Goal: Information Seeking & Learning: Learn about a topic

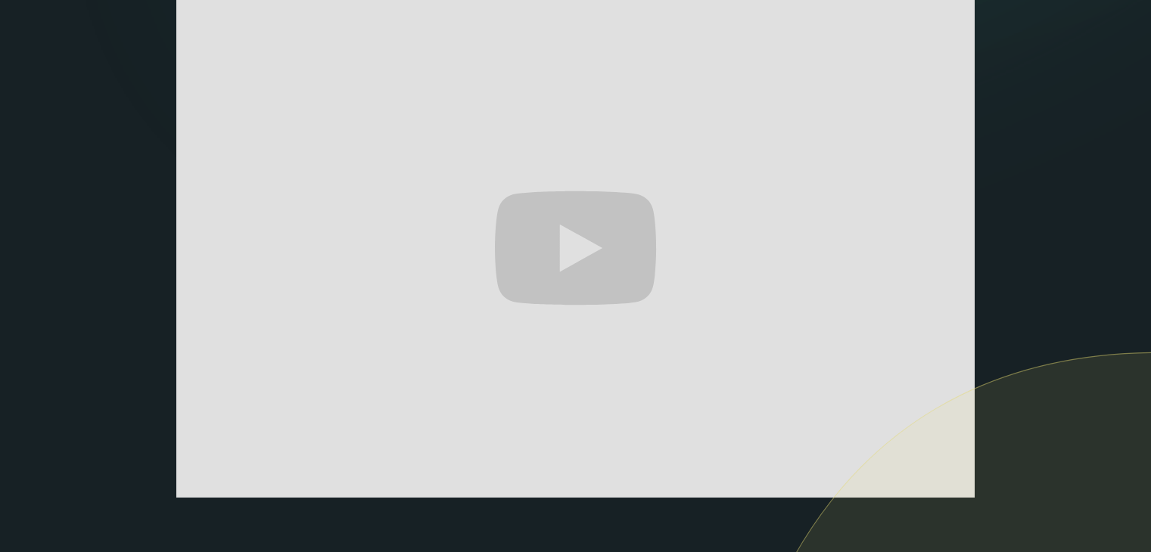
click at [0, 253] on section "The only AI-powered enterprise search engine that's self-hosted and private. As…" at bounding box center [575, 249] width 1151 height 1104
click at [1143, 45] on section "The only AI-powered enterprise search engine that's self-hosted and private. As…" at bounding box center [575, 249] width 1151 height 1104
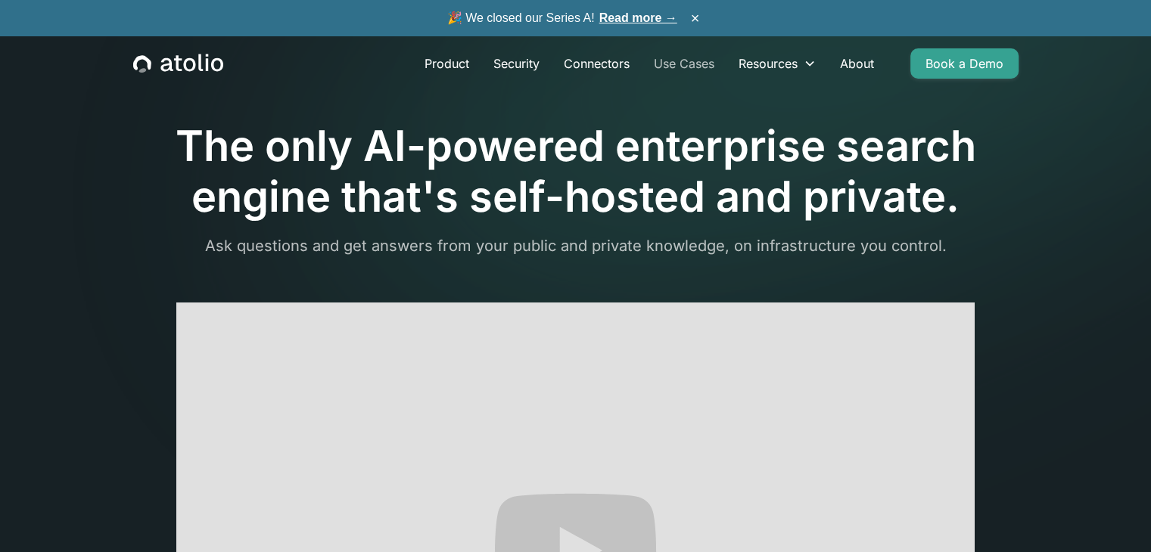
click at [708, 54] on link "Use Cases" at bounding box center [683, 63] width 85 height 30
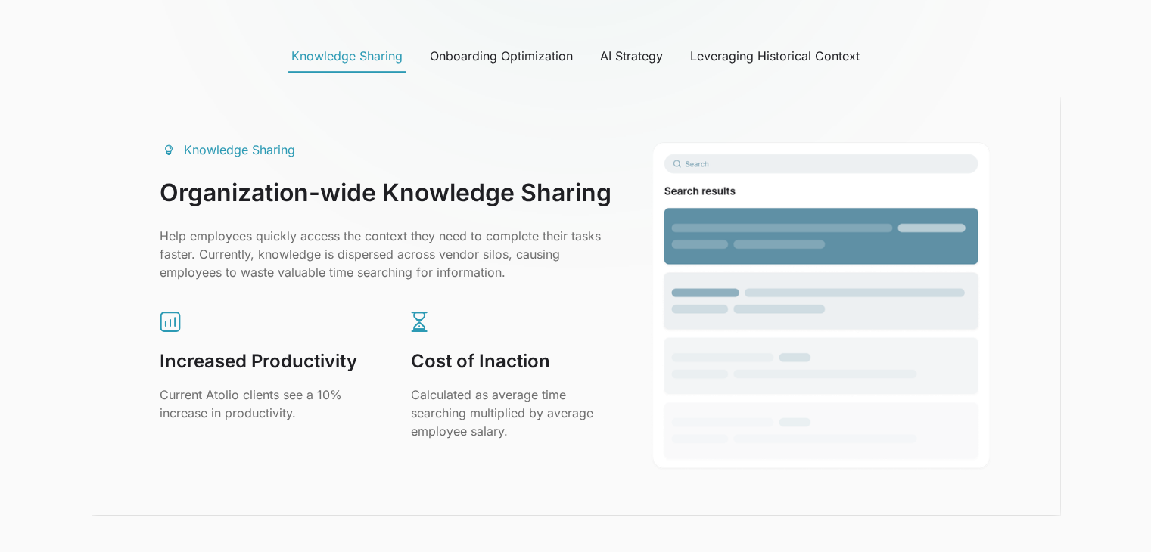
scroll to position [832, 0]
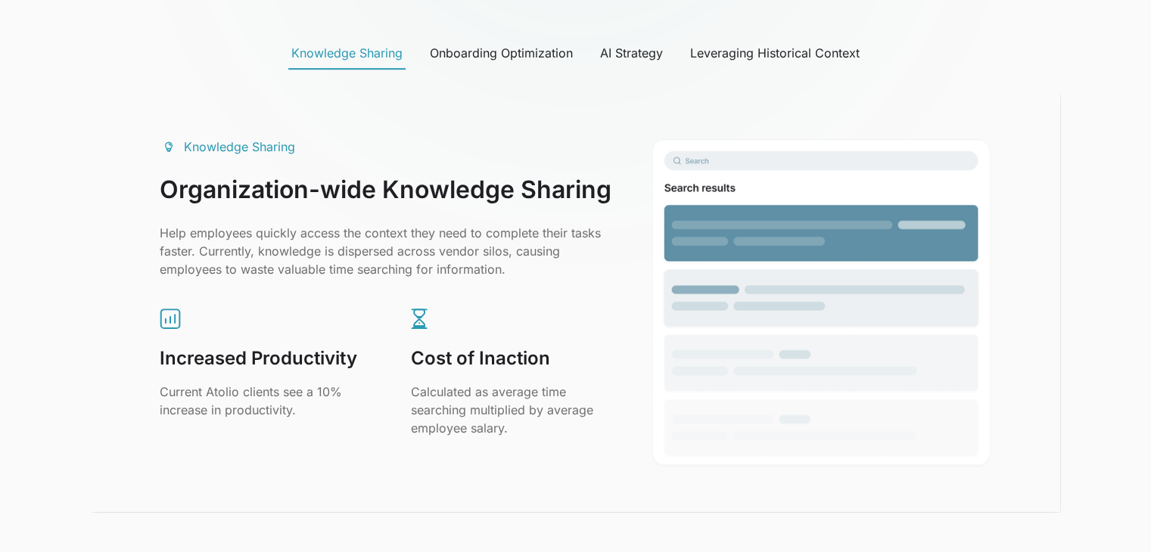
click at [545, 58] on div "Onboarding Optimization" at bounding box center [501, 53] width 143 height 18
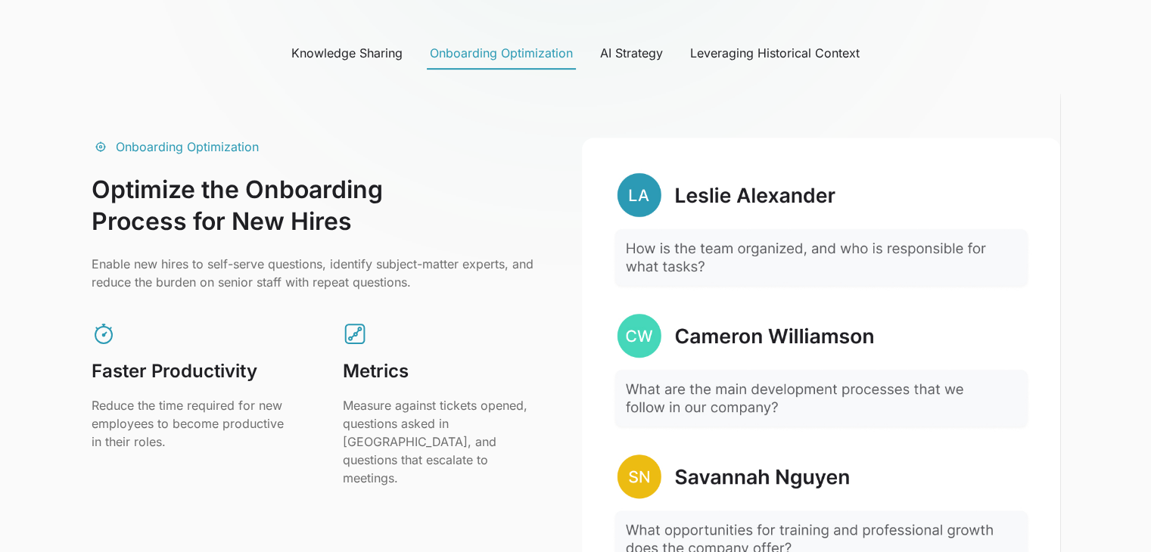
click at [637, 61] on div "AI Strategy" at bounding box center [631, 53] width 63 height 18
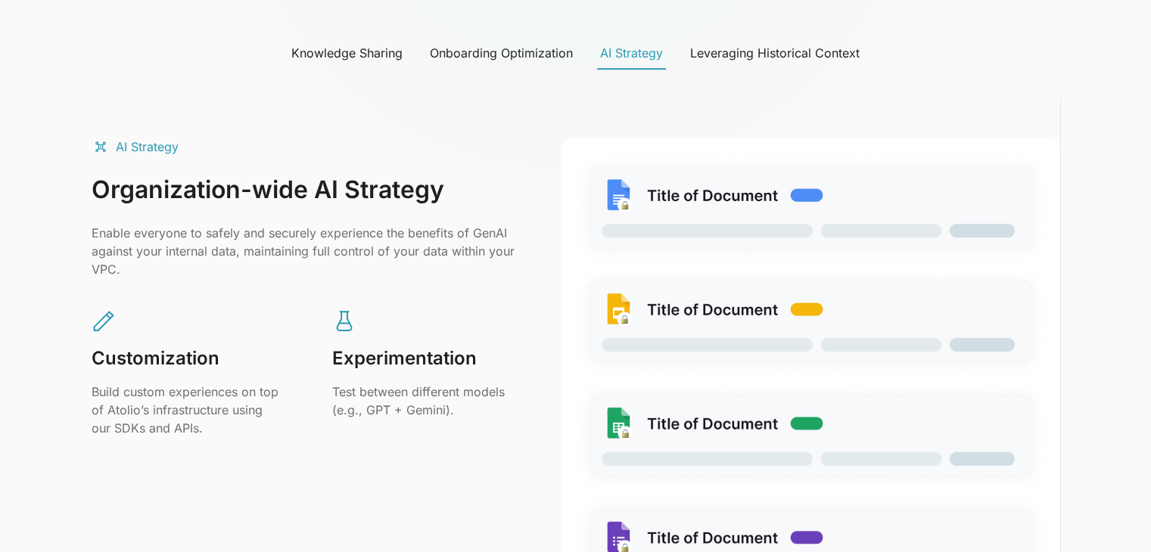
click at [769, 40] on link "Leveraging Historical Context" at bounding box center [774, 54] width 175 height 32
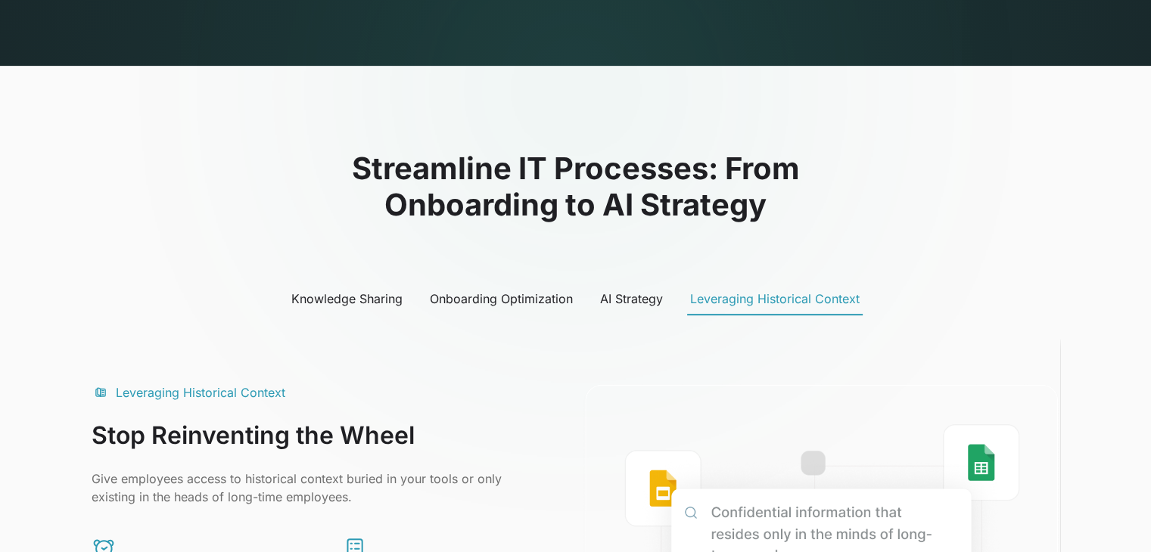
scroll to position [681, 0]
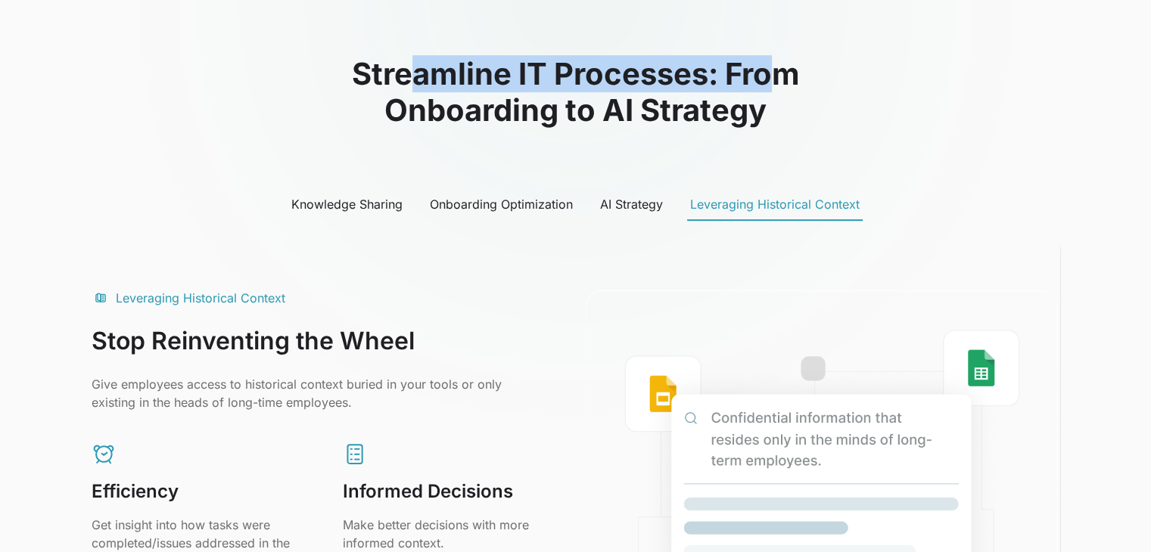
drag, startPoint x: 412, startPoint y: 70, endPoint x: 785, endPoint y: 62, distance: 373.8
click at [785, 62] on h2 "Streamline IT Processes: From Onboarding to AI Strategy" at bounding box center [576, 92] width 968 height 73
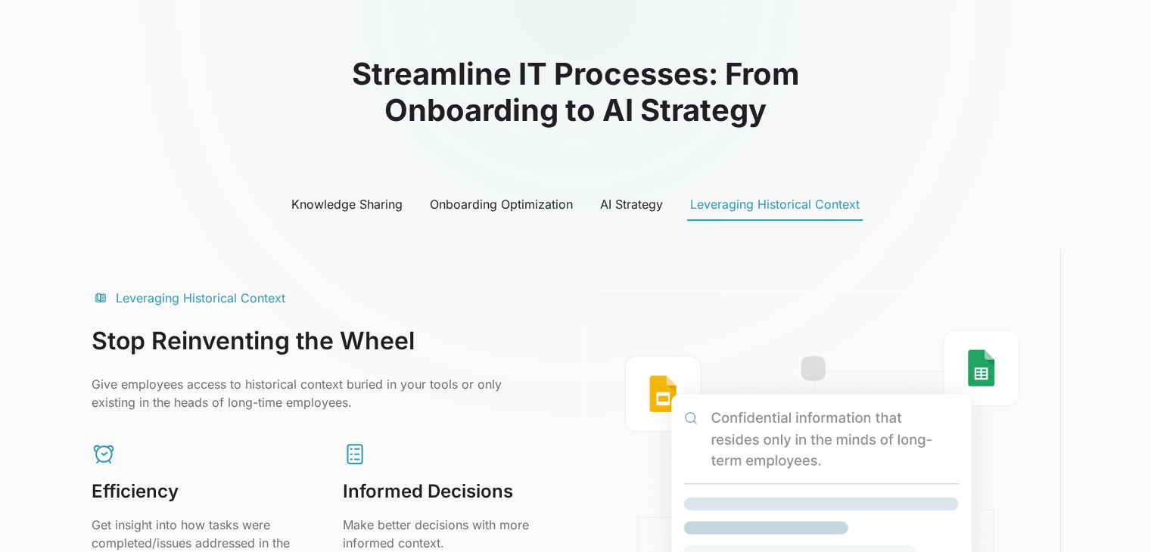
click at [303, 197] on div "Knowledge Sharing" at bounding box center [346, 204] width 111 height 18
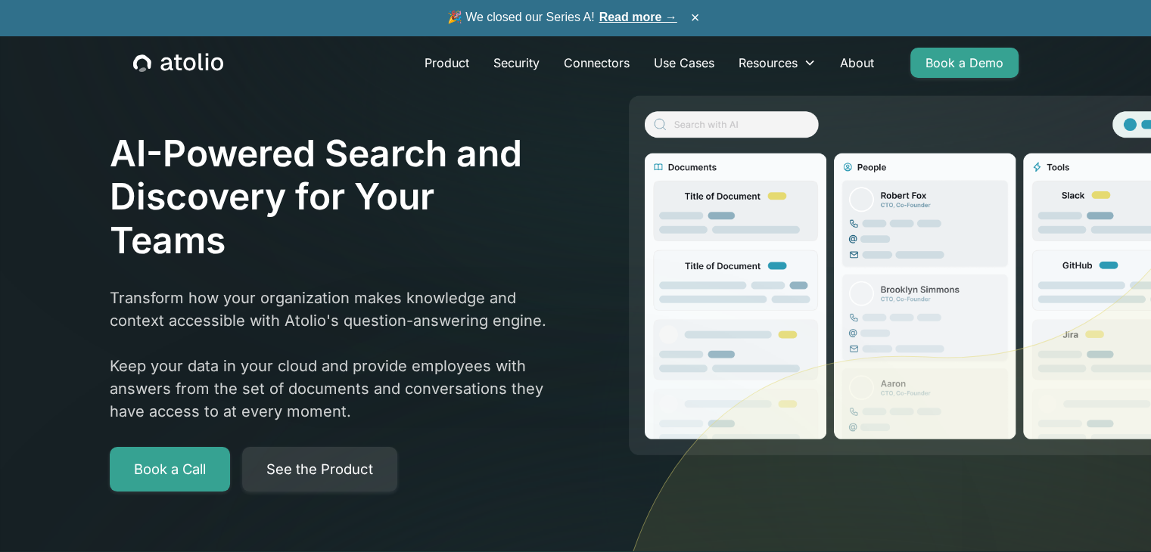
scroll to position [0, 0]
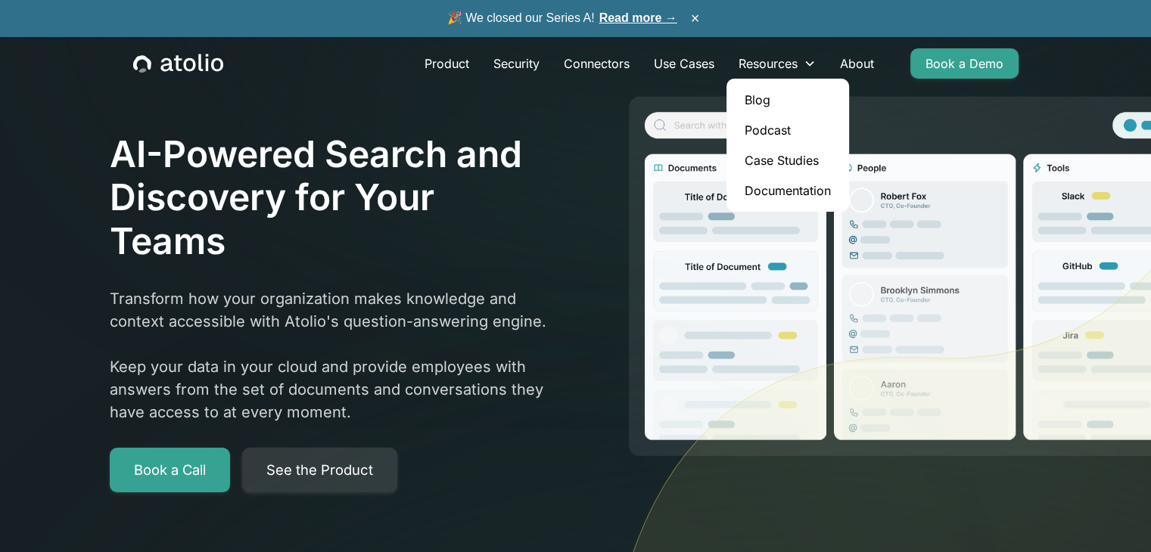
click at [761, 95] on link "Blog" at bounding box center [787, 100] width 110 height 30
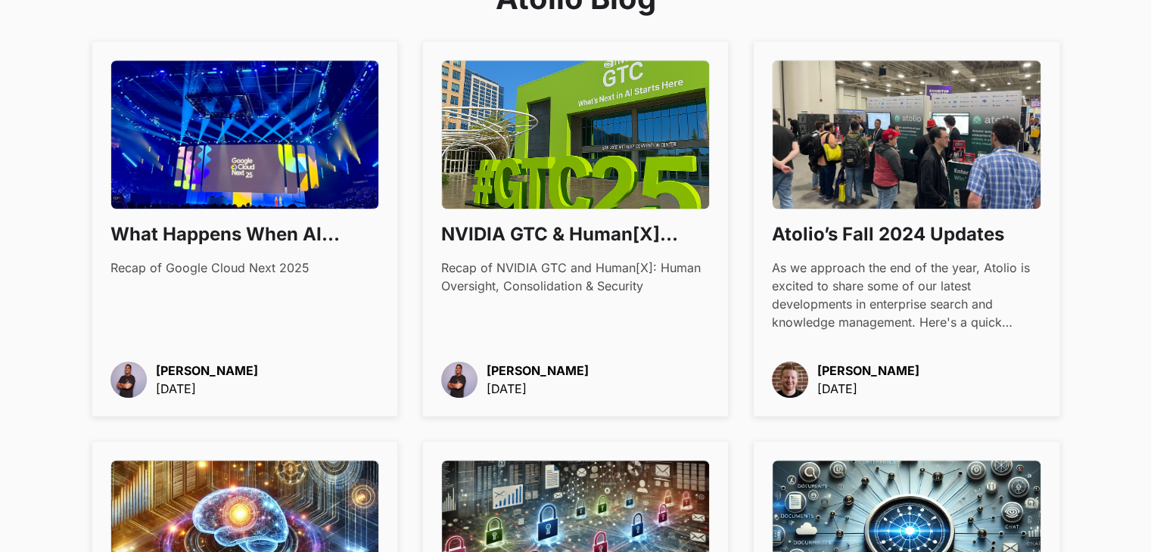
scroll to position [1059, 0]
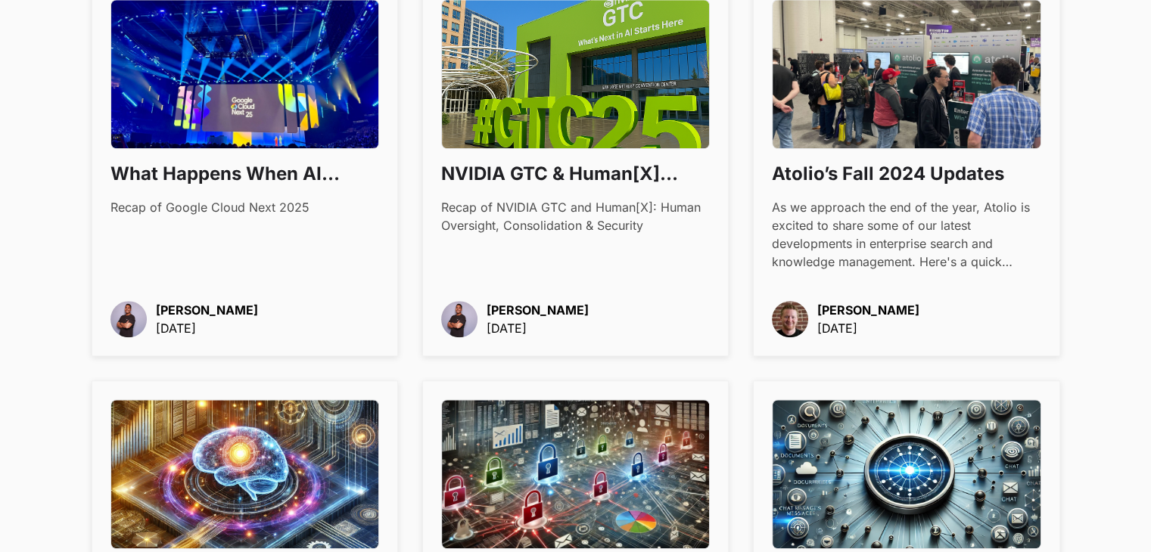
click at [454, 171] on h3 "NVIDIA GTC & Human[X] 2025: What Matters in Enterprise AI Today" at bounding box center [575, 174] width 269 height 26
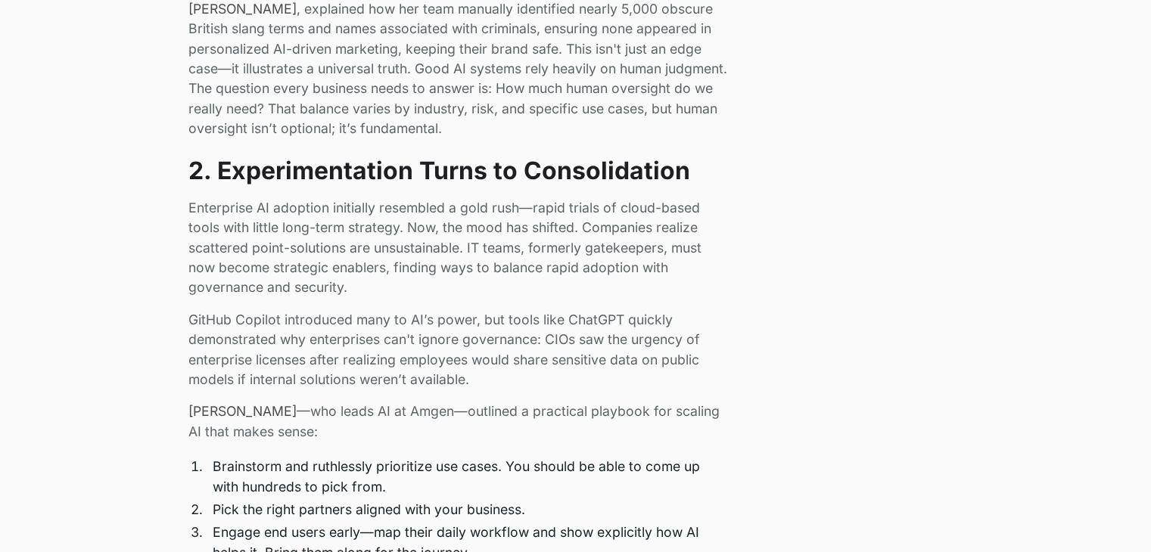
scroll to position [1135, 0]
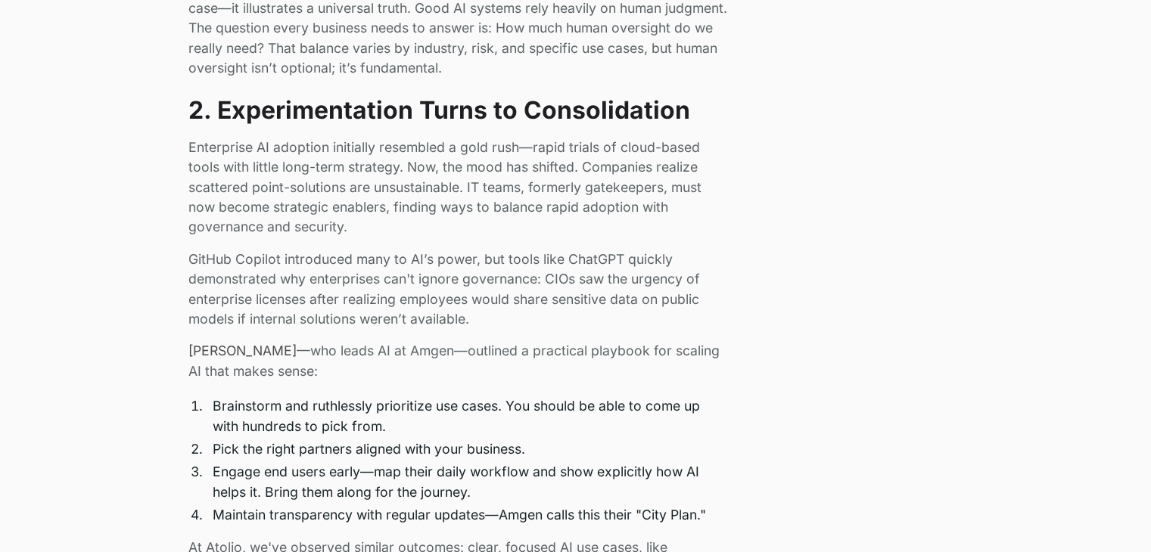
click at [620, 243] on div "My job at Atolio involves constantly talking with clients, attending conference…" at bounding box center [458, 375] width 540 height 1150
drag, startPoint x: 620, startPoint y: 244, endPoint x: 584, endPoint y: 278, distance: 49.8
click at [584, 278] on p "GitHub Copilot introduced many to AI’s power, but tools like ChatGPT quickly de…" at bounding box center [458, 290] width 540 height 80
click at [619, 273] on p "GitHub Copilot introduced many to AI’s power, but tools like ChatGPT quickly de…" at bounding box center [458, 290] width 540 height 80
click at [687, 281] on p "GitHub Copilot introduced many to AI’s power, but tools like ChatGPT quickly de…" at bounding box center [458, 290] width 540 height 80
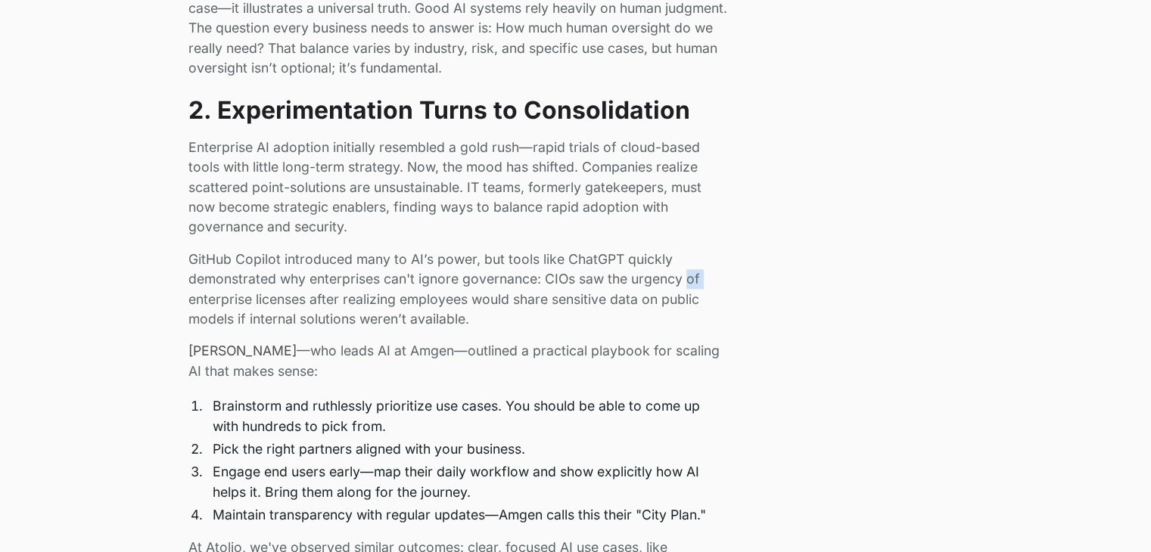
click at [687, 281] on p "GitHub Copilot introduced many to AI’s power, but tools like ChatGPT quickly de…" at bounding box center [458, 290] width 540 height 80
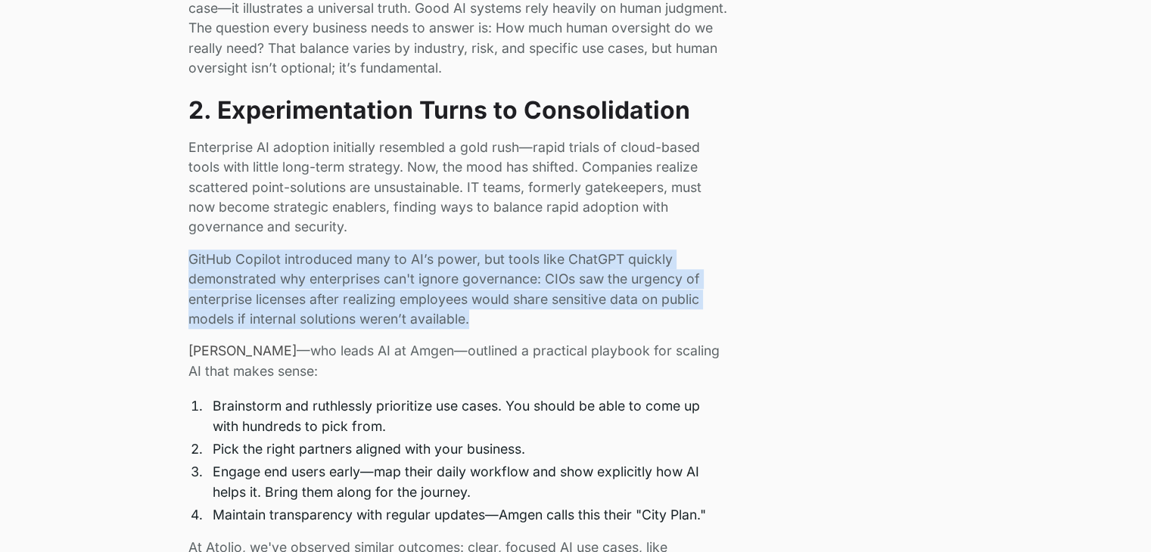
click at [687, 281] on p "GitHub Copilot introduced many to AI’s power, but tools like ChatGPT quickly de…" at bounding box center [458, 290] width 540 height 80
click at [755, 279] on div "My job at Atolio involves constantly talking with clients, attending conference…" at bounding box center [575, 200] width 775 height 1743
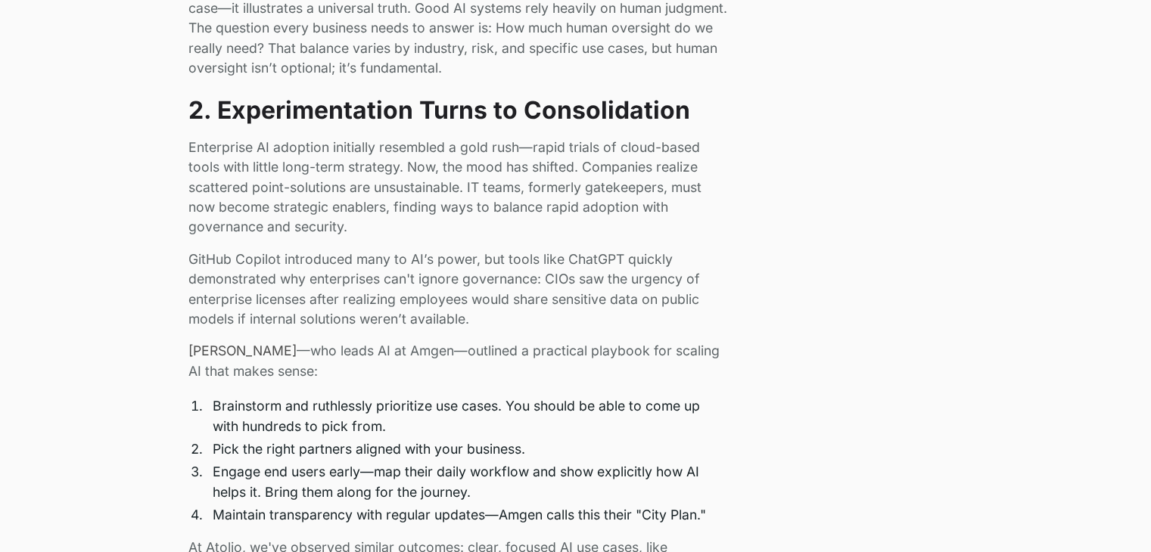
click at [755, 279] on div "My job at Atolio involves constantly talking with clients, attending conference…" at bounding box center [575, 200] width 775 height 1743
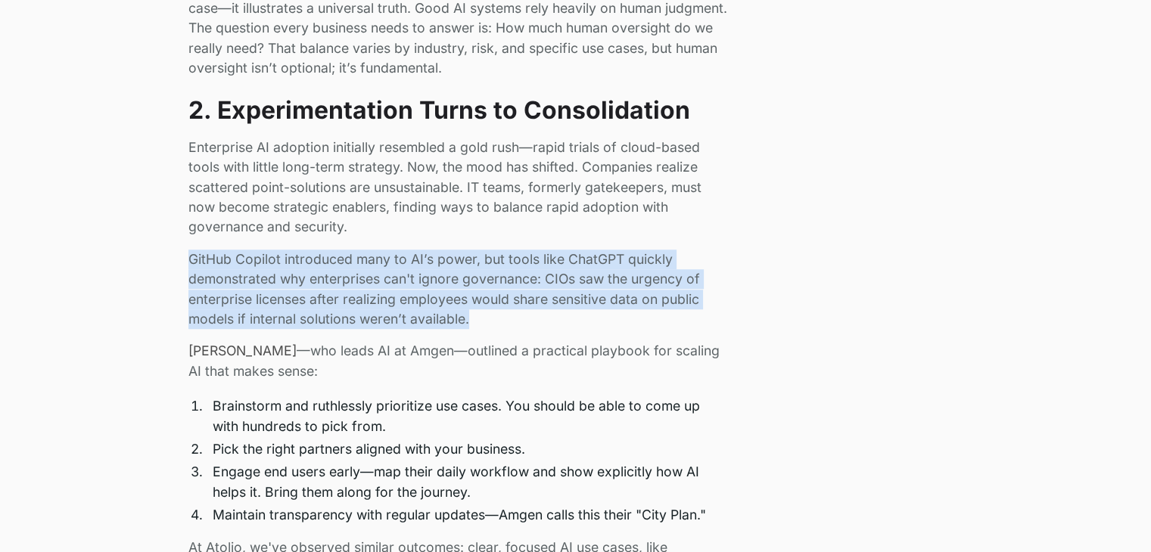
click at [755, 279] on div "My job at Atolio involves constantly talking with clients, attending conference…" at bounding box center [575, 200] width 775 height 1743
click at [767, 266] on div "My job at Atolio involves constantly talking with clients, attending conference…" at bounding box center [575, 200] width 775 height 1743
click at [735, 248] on div "My job at Atolio involves constantly talking with clients, attending conference…" at bounding box center [575, 200] width 775 height 1743
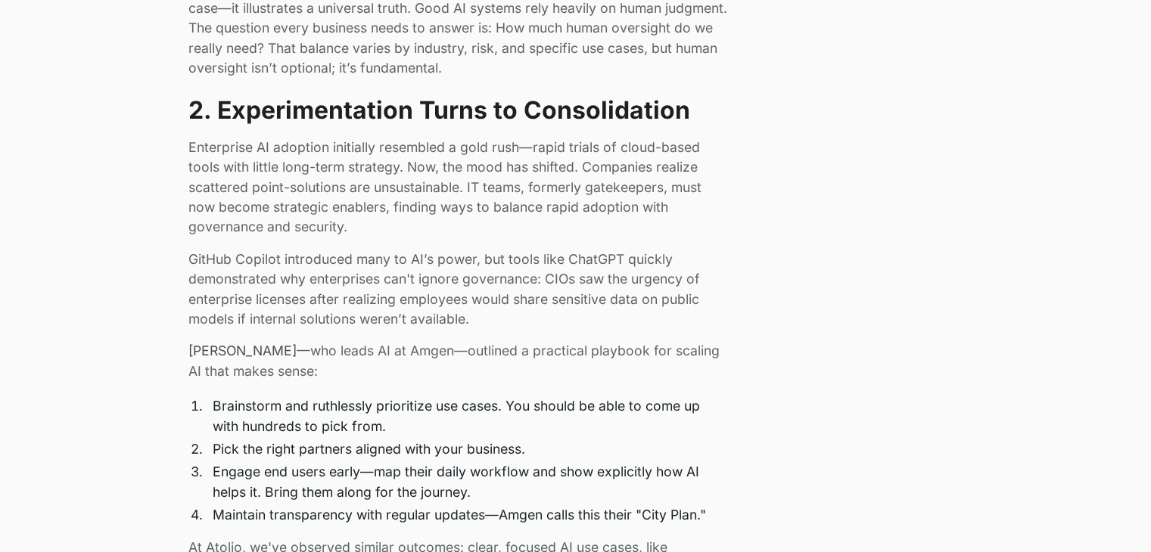
click at [762, 219] on div "My job at Atolio involves constantly talking with clients, attending conference…" at bounding box center [575, 200] width 775 height 1743
click at [802, 259] on div "My job at Atolio involves constantly talking with clients, attending conference…" at bounding box center [575, 200] width 775 height 1743
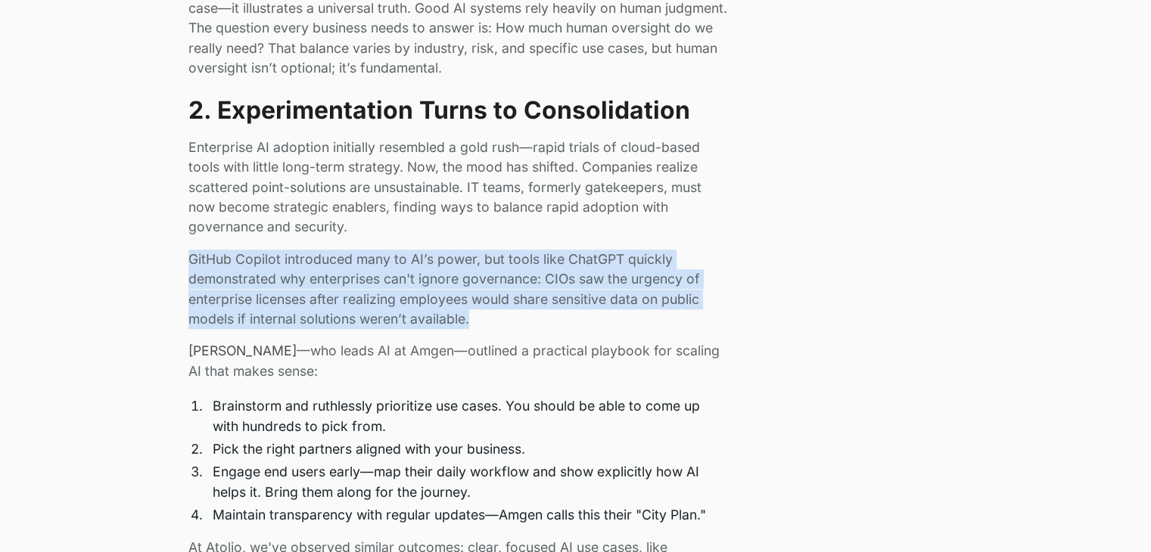
click at [802, 259] on div "My job at Atolio involves constantly talking with clients, attending conference…" at bounding box center [575, 200] width 775 height 1743
click at [572, 291] on p "GitHub Copilot introduced many to AI’s power, but tools like ChatGPT quickly de…" at bounding box center [458, 290] width 540 height 80
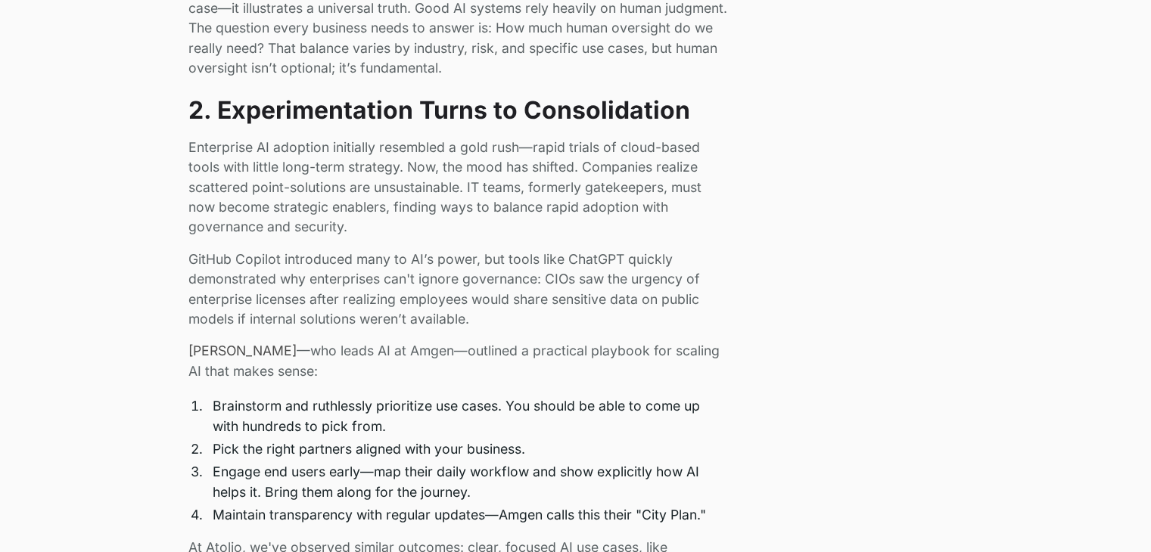
click at [691, 358] on p "Matt Foster —who leads AI at Amgen—outlined a practical playbook for scaling AI…" at bounding box center [458, 361] width 540 height 40
click at [731, 344] on div "My job at Atolio involves constantly talking with clients, attending conference…" at bounding box center [575, 200] width 775 height 1743
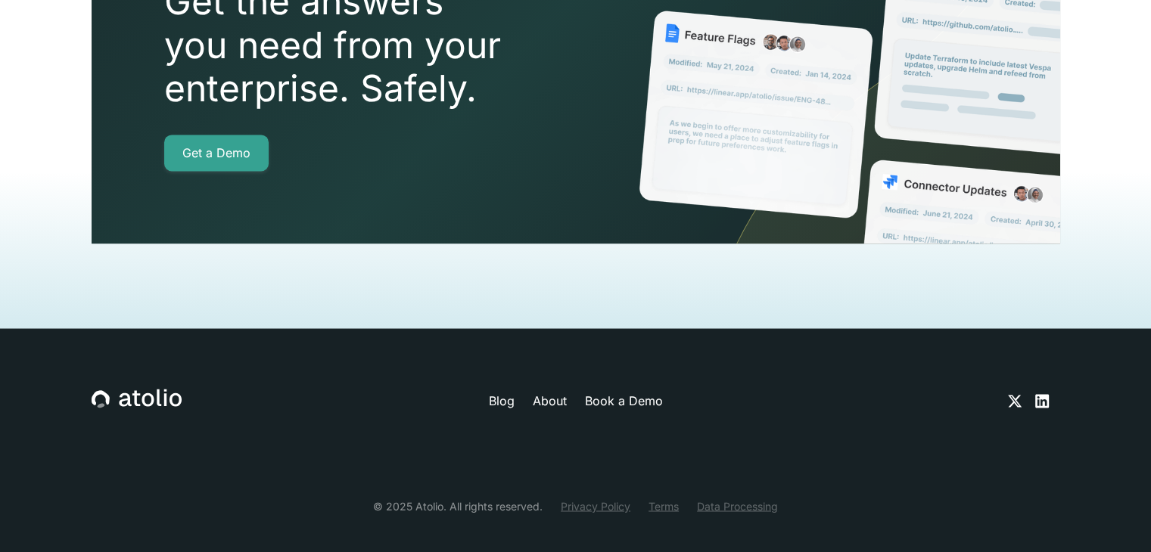
scroll to position [0, 0]
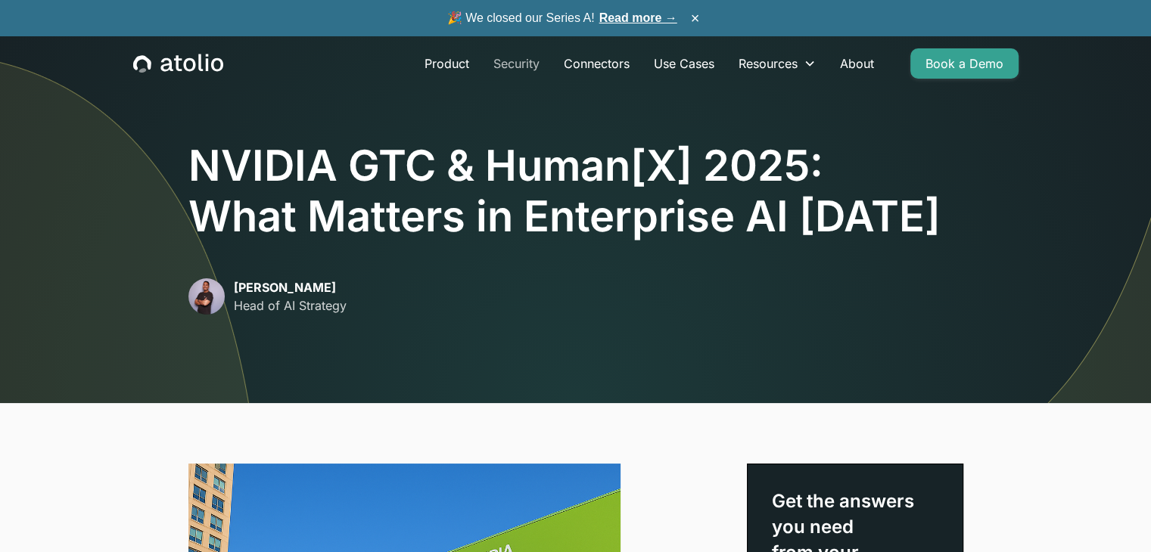
click at [517, 54] on link "Security" at bounding box center [516, 63] width 70 height 30
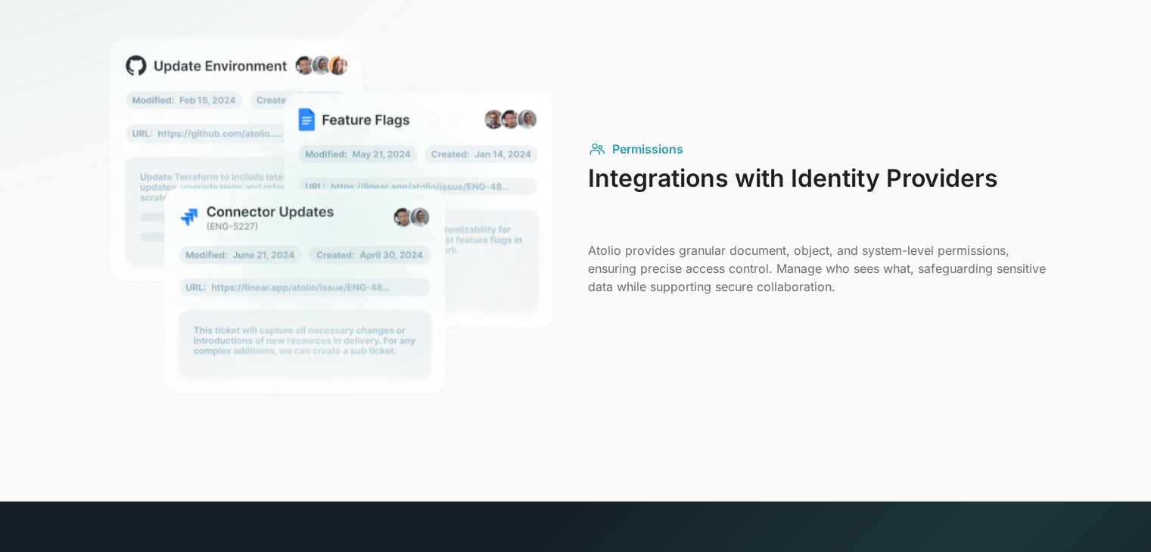
scroll to position [1589, 0]
